Goal: Task Accomplishment & Management: Complete application form

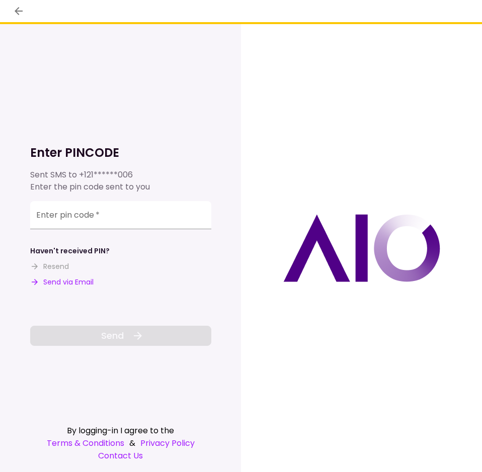
click at [89, 284] on button "Send via Email" at bounding box center [61, 282] width 63 height 11
click at [138, 206] on input "Enter pin code   *" at bounding box center [120, 215] width 181 height 28
paste input "******"
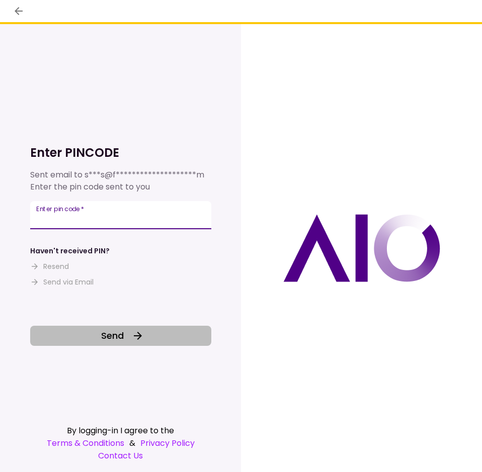
type input "******"
click at [134, 329] on button "Send" at bounding box center [120, 336] width 181 height 20
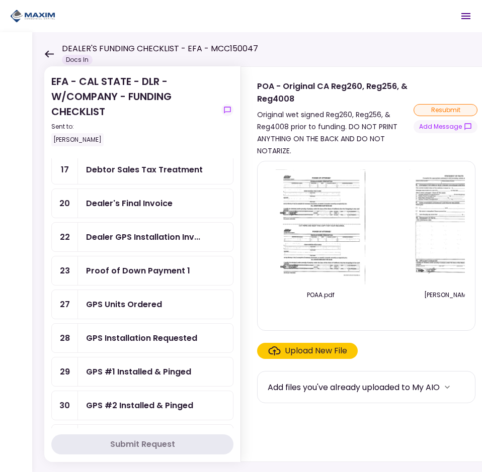
scroll to position [201, 0]
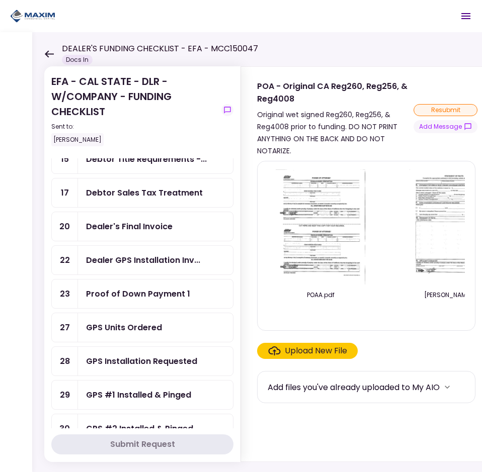
click at [159, 287] on div "Proof of Down Payment 1" at bounding box center [155, 294] width 155 height 29
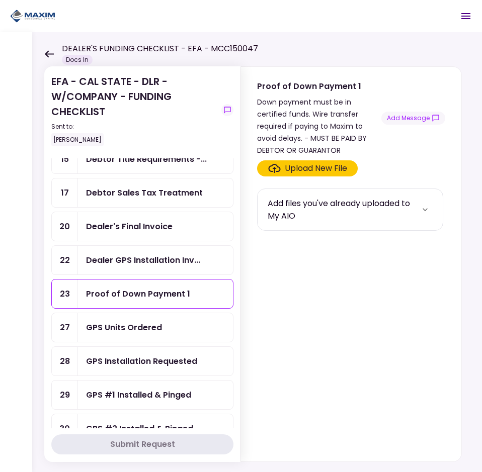
click at [322, 166] on div "Upload New File" at bounding box center [316, 168] width 62 height 12
click at [0, 0] on input "Upload New File" at bounding box center [0, 0] width 0 height 0
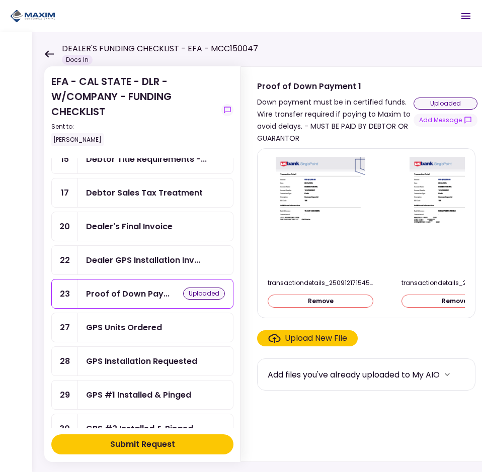
click at [149, 441] on div "Submit Request" at bounding box center [142, 445] width 65 height 12
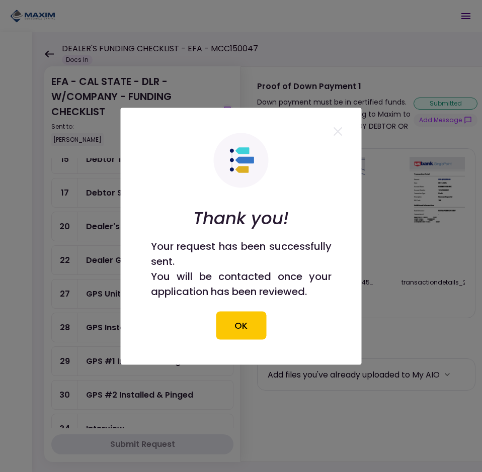
click at [246, 334] on button "OK" at bounding box center [241, 325] width 50 height 28
